Goal: Task Accomplishment & Management: Use online tool/utility

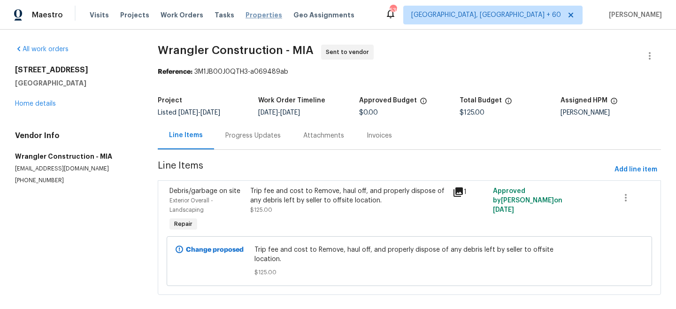
click at [185, 11] on span "Work Orders" at bounding box center [182, 14] width 43 height 9
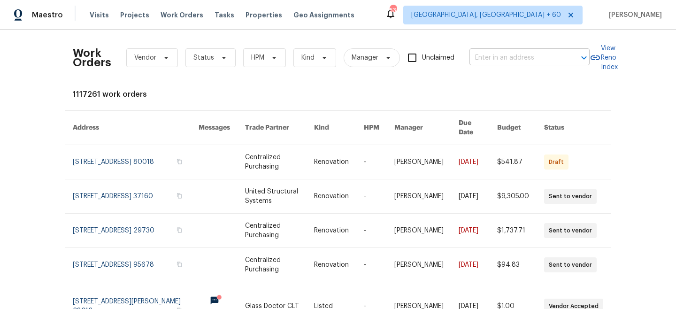
click at [549, 59] on input "text" at bounding box center [517, 58] width 94 height 15
paste input "[STREET_ADDRESS]"
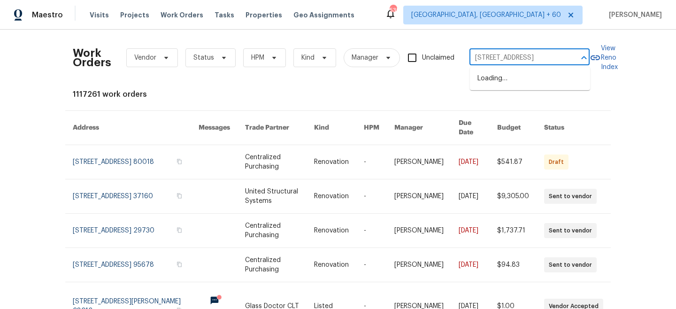
scroll to position [0, 38]
type input "[STREET_ADDRESS]"
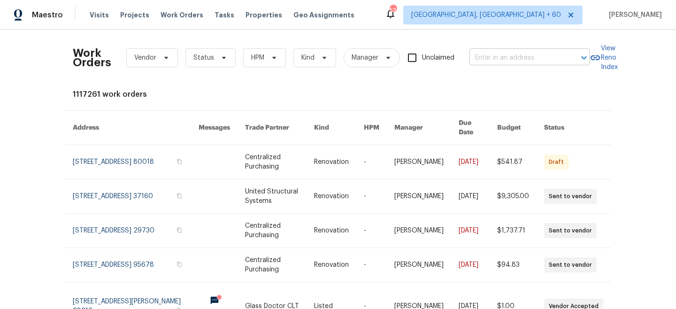
click at [523, 61] on input "text" at bounding box center [517, 58] width 94 height 15
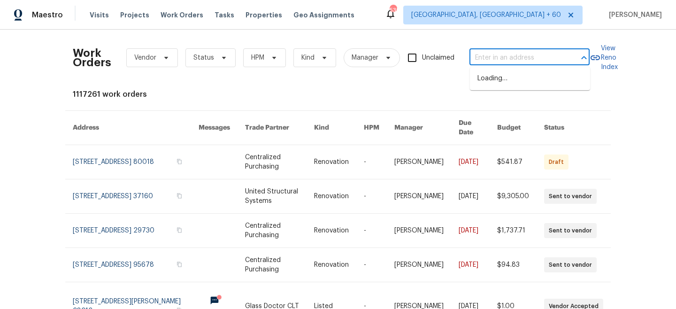
paste input "[STREET_ADDRESS]"
drag, startPoint x: 501, startPoint y: 57, endPoint x: 573, endPoint y: 57, distance: 71.8
click at [573, 57] on div "4121 Shelter Bay Dr, Kissimmee, FL 34746 ​" at bounding box center [530, 58] width 120 height 15
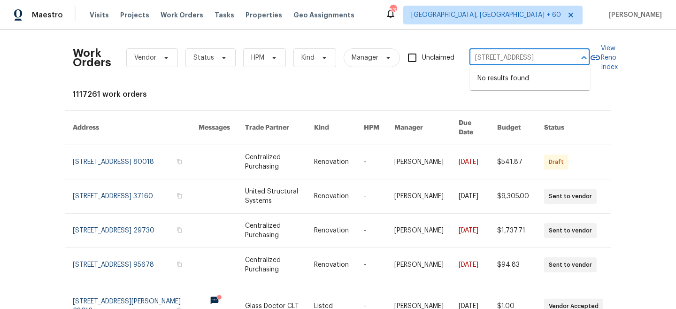
type input "[STREET_ADDRESS]"
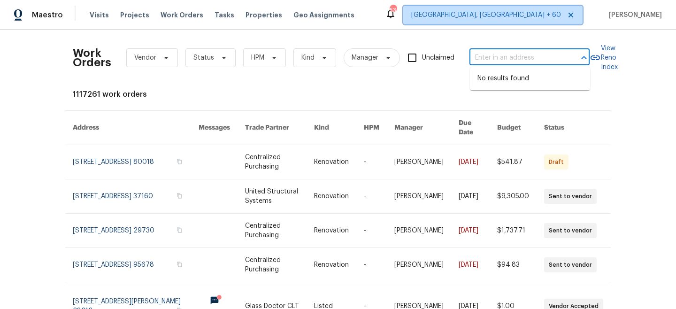
click at [533, 17] on span "[GEOGRAPHIC_DATA], [GEOGRAPHIC_DATA] + 60" at bounding box center [486, 14] width 150 height 9
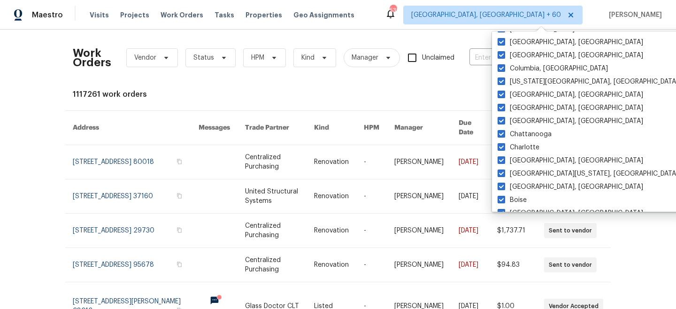
scroll to position [524, 0]
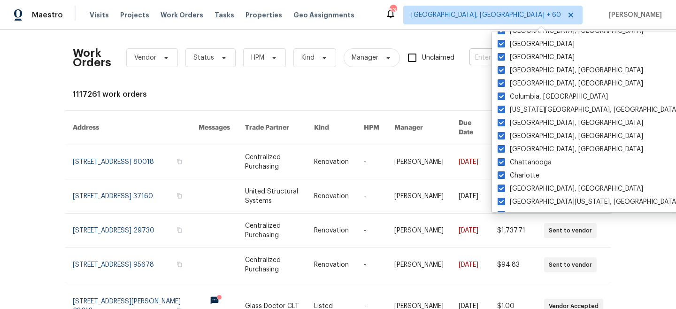
click at [489, 57] on input "text" at bounding box center [517, 58] width 94 height 15
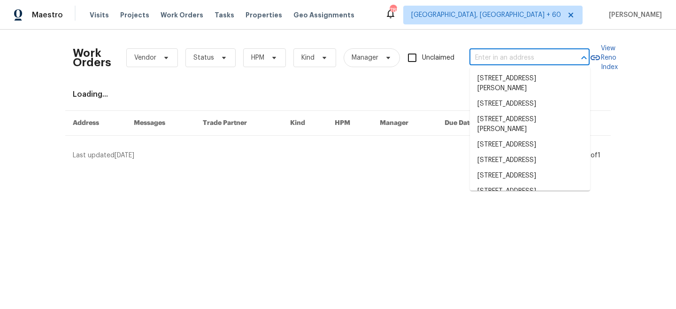
click at [500, 58] on input "text" at bounding box center [517, 58] width 94 height 15
paste input "[STREET_ADDRESS]"
type input "[STREET_ADDRESS]"
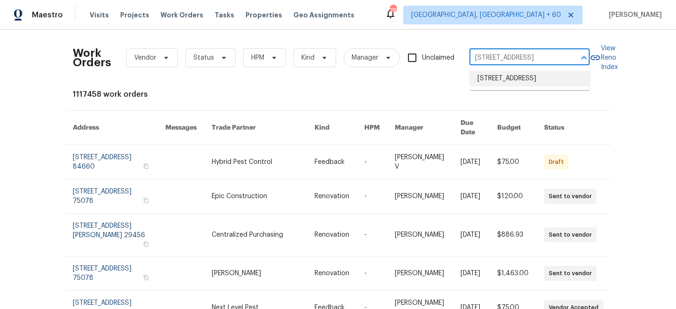
click at [503, 80] on li "[STREET_ADDRESS]" at bounding box center [530, 78] width 120 height 15
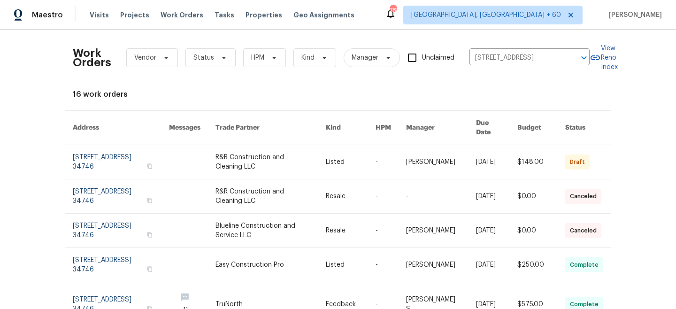
click at [316, 179] on link at bounding box center [271, 196] width 110 height 34
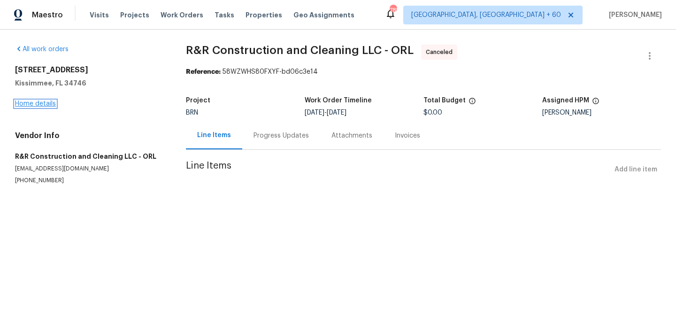
click at [30, 101] on link "Home details" at bounding box center [35, 103] width 41 height 7
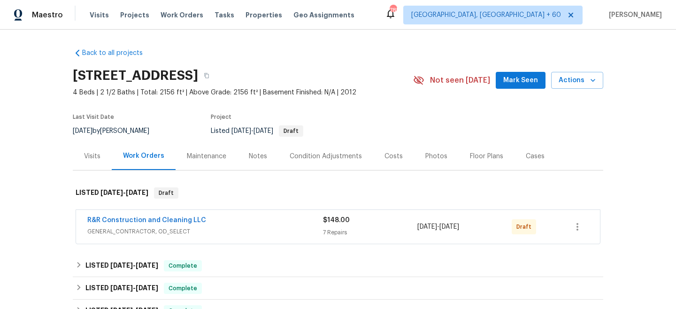
click at [289, 217] on div "R&R Construction and Cleaning LLC" at bounding box center [205, 221] width 236 height 11
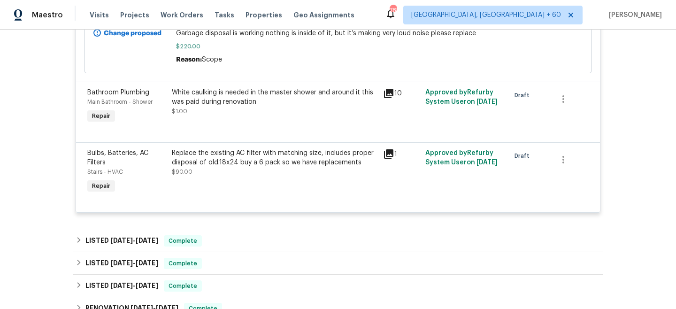
scroll to position [582, 0]
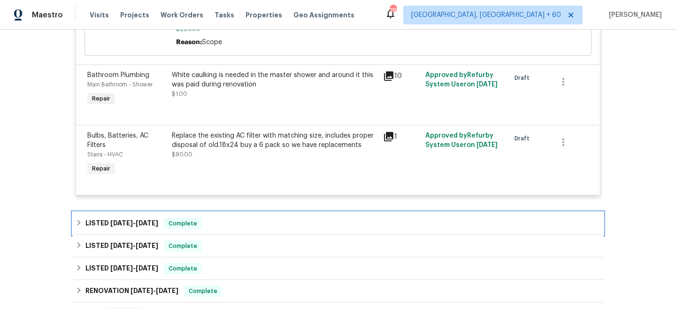
click at [308, 212] on div "LISTED [DATE] - [DATE] Complete" at bounding box center [338, 223] width 531 height 23
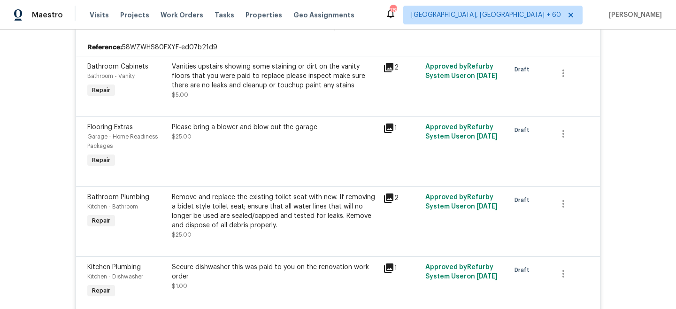
scroll to position [0, 0]
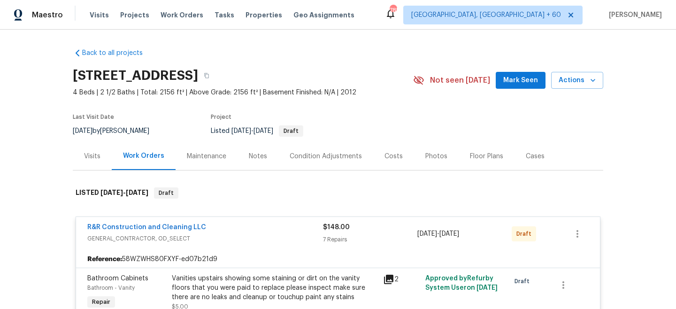
click at [193, 150] on div "Maintenance" at bounding box center [207, 156] width 62 height 28
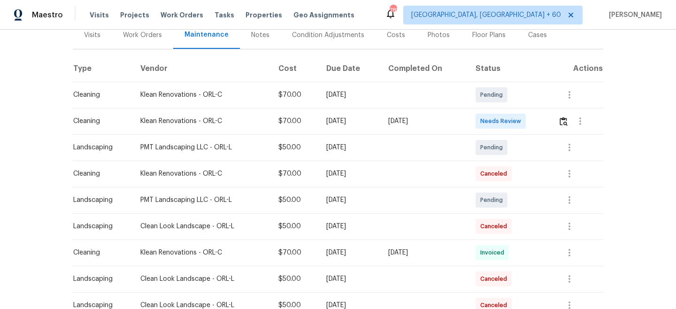
scroll to position [130, 0]
